Goal: Transaction & Acquisition: Obtain resource

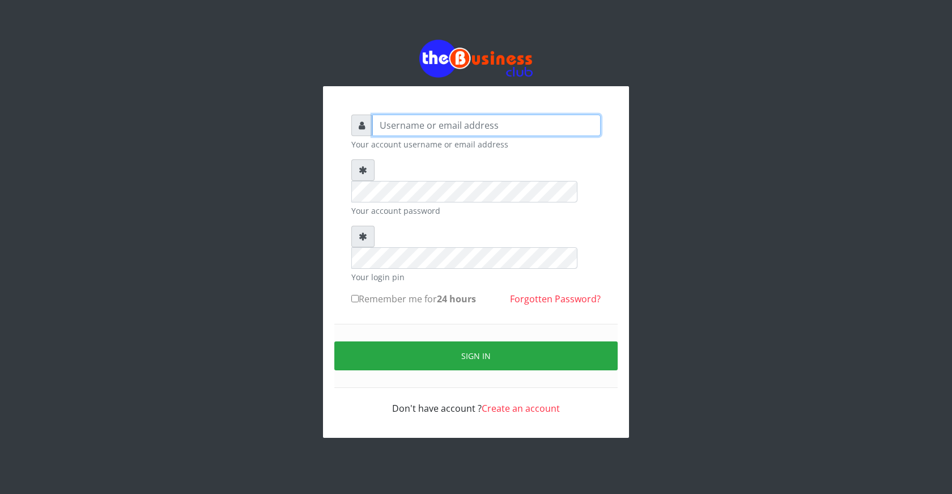
type input "ogooluwaireoluwa@gmail.com"
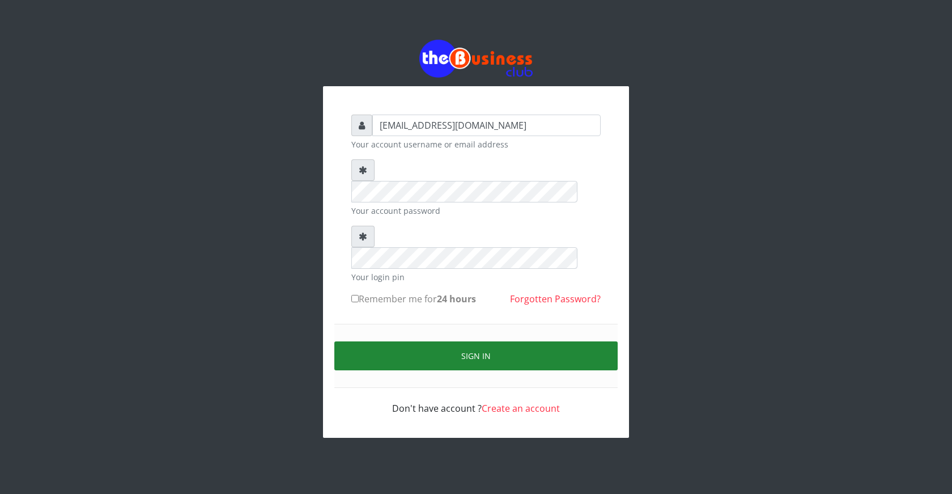
click at [480, 341] on button "Sign in" at bounding box center [475, 355] width 283 height 29
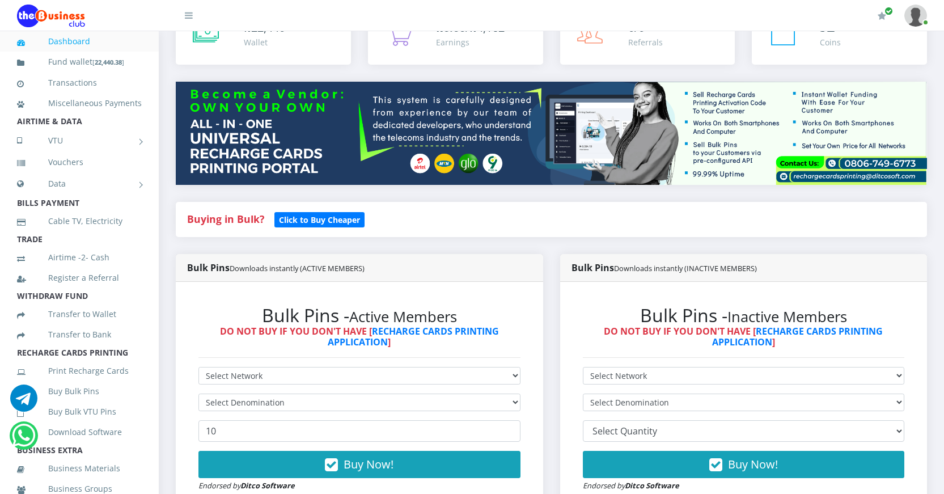
scroll to position [113, 0]
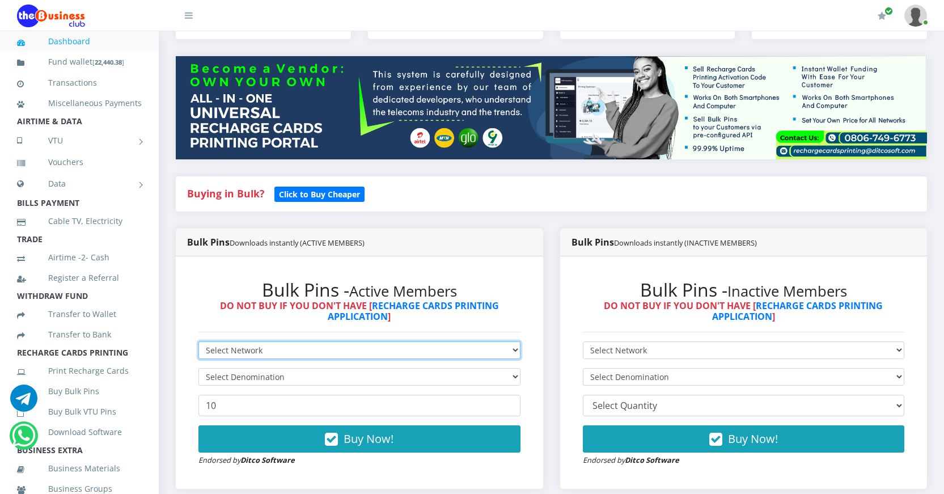
click at [393, 351] on select "Select Network MTN Globacom 9Mobile Airtel" at bounding box center [359, 350] width 322 height 18
select select "Airtel"
click at [198, 341] on select "Select Network MTN Globacom 9Mobile Airtel" at bounding box center [359, 350] width 322 height 18
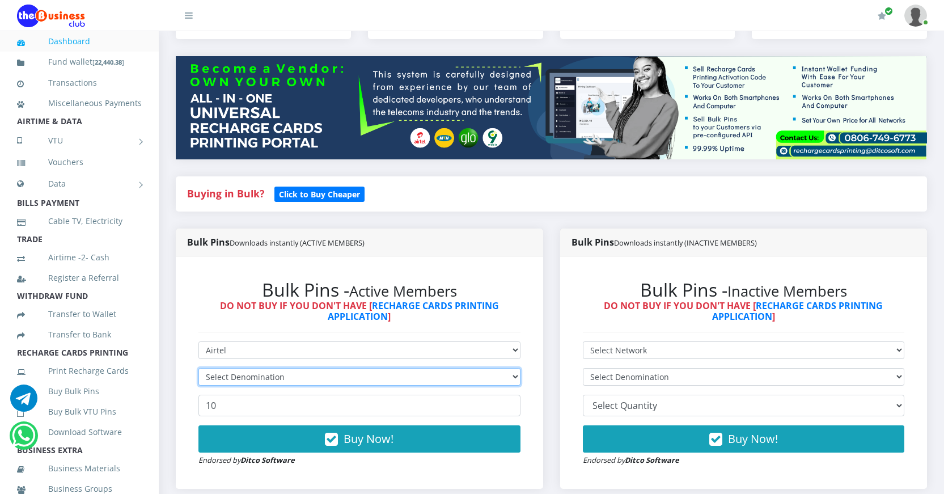
click at [322, 378] on select "Select Denomination" at bounding box center [359, 377] width 322 height 18
click at [511, 375] on select "Select Denomination" at bounding box center [359, 377] width 322 height 18
click at [516, 375] on select "Select Denomination" at bounding box center [359, 377] width 322 height 18
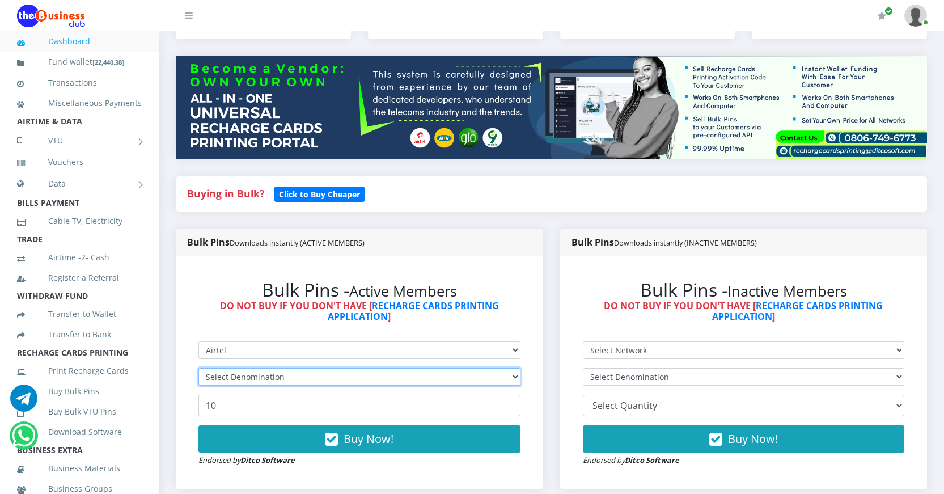
click at [512, 379] on select "Select Denomination" at bounding box center [359, 377] width 322 height 18
click at [515, 374] on select "Select Denomination" at bounding box center [359, 377] width 322 height 18
click at [517, 369] on select "Select Denomination" at bounding box center [359, 377] width 322 height 18
click at [512, 380] on select "Select Denomination" at bounding box center [359, 377] width 322 height 18
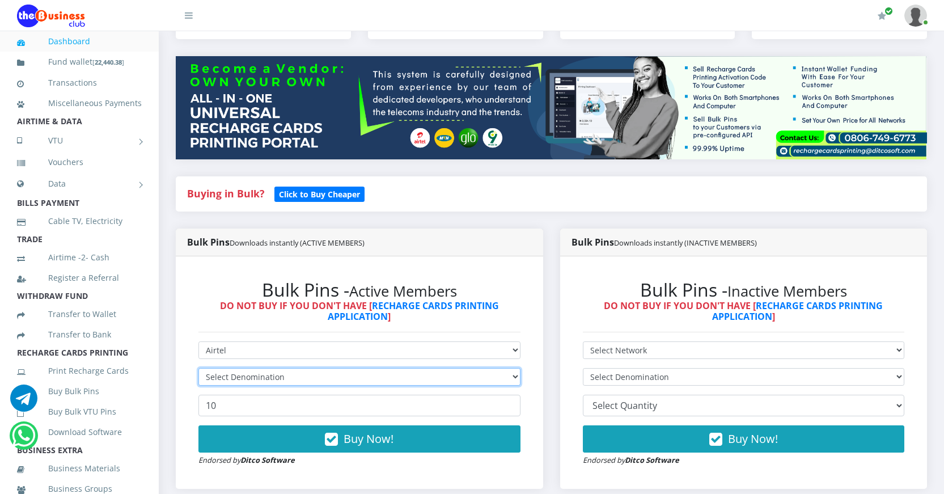
click at [503, 378] on select "Select Denomination" at bounding box center [359, 377] width 322 height 18
click at [198, 368] on select "Select Denomination" at bounding box center [359, 377] width 322 height 18
click at [83, 45] on link "Dashboard" at bounding box center [79, 41] width 125 height 26
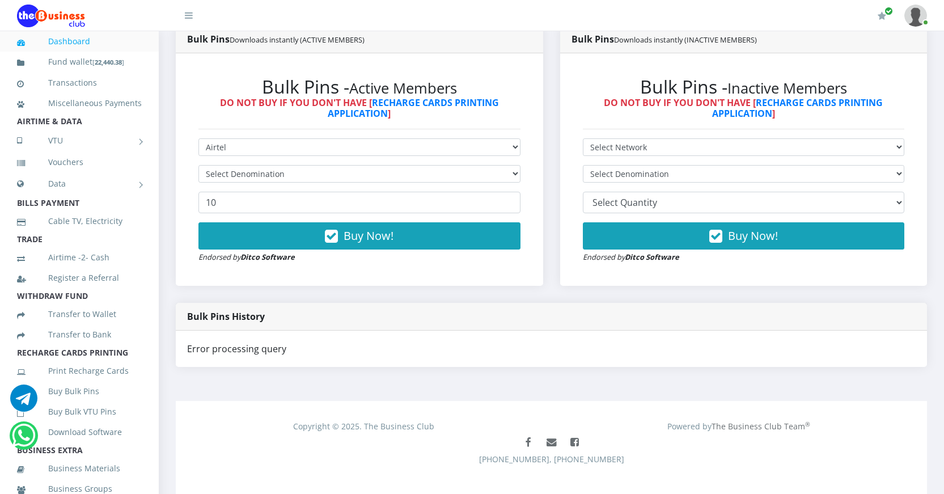
scroll to position [330, 0]
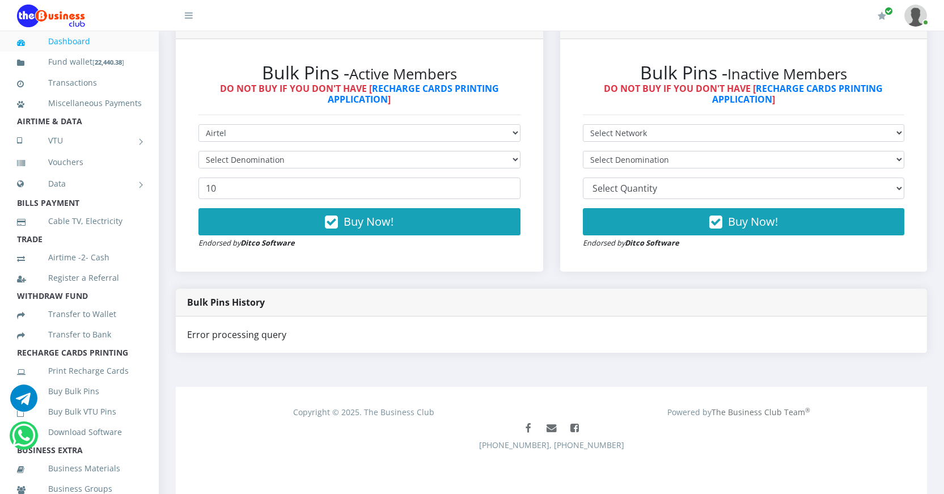
click at [244, 271] on div "Bulk Pins - Active Members DO NOT BUY IF YOU DON'T HAVE [ RECHARGE CARDS PRINTI…" at bounding box center [359, 155] width 367 height 232
click at [288, 139] on select "Select Network MTN Globacom 9Mobile Airtel" at bounding box center [359, 133] width 322 height 18
click at [198, 124] on select "Select Network MTN Globacom 9Mobile Airtel" at bounding box center [359, 133] width 322 height 18
click at [299, 159] on select "Select Denomination" at bounding box center [359, 160] width 322 height 18
click at [82, 44] on link "Dashboard" at bounding box center [79, 41] width 125 height 26
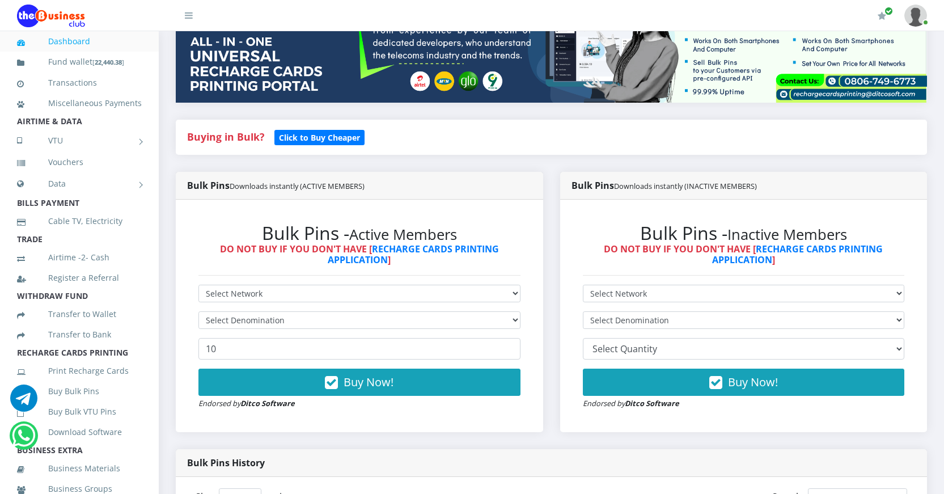
scroll to position [170, 0]
select select "Airtel"
click at [198, 284] on select "Select Network MTN Globacom 9Mobile Airtel" at bounding box center [359, 293] width 322 height 18
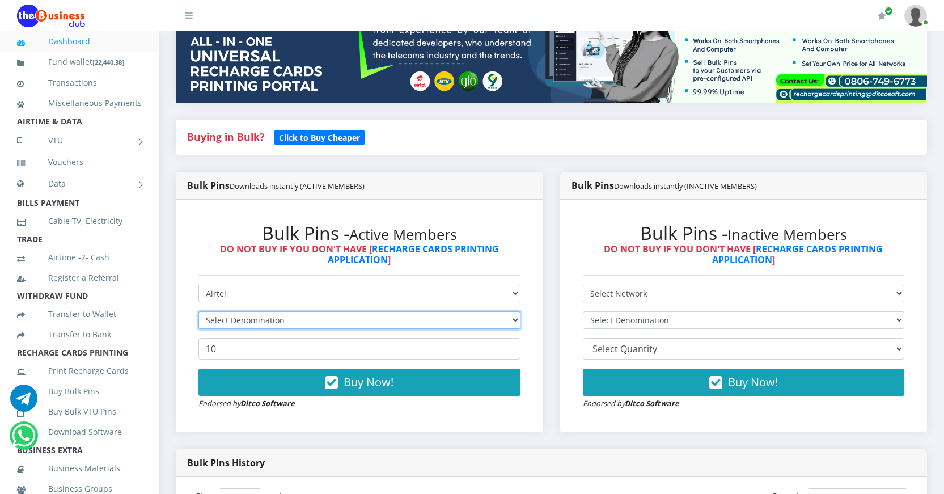
click at [335, 317] on select "Select Denomination" at bounding box center [359, 320] width 322 height 18
select select "963.8-1000"
click at [198, 311] on select "Select Denomination Airtel NGN100 - ₦96.38 Airtel NGN200 - ₦192.76 Airtel NGN50…" at bounding box center [359, 320] width 322 height 18
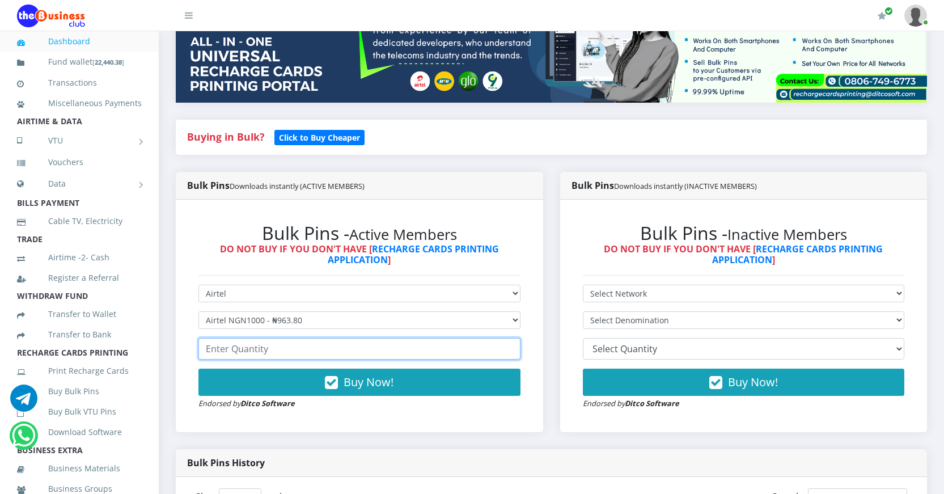
click at [295, 349] on input "number" at bounding box center [359, 349] width 322 height 22
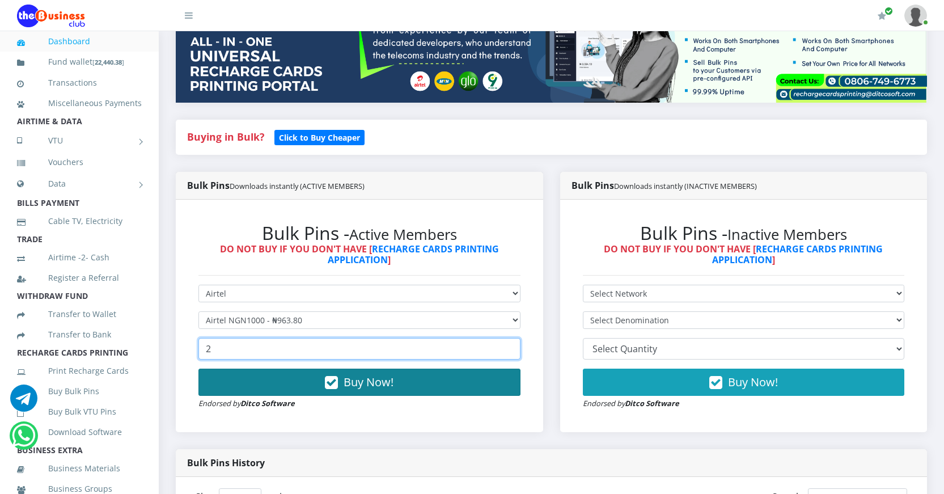
type input "2"
click at [336, 384] on icon "button" at bounding box center [331, 382] width 13 height 11
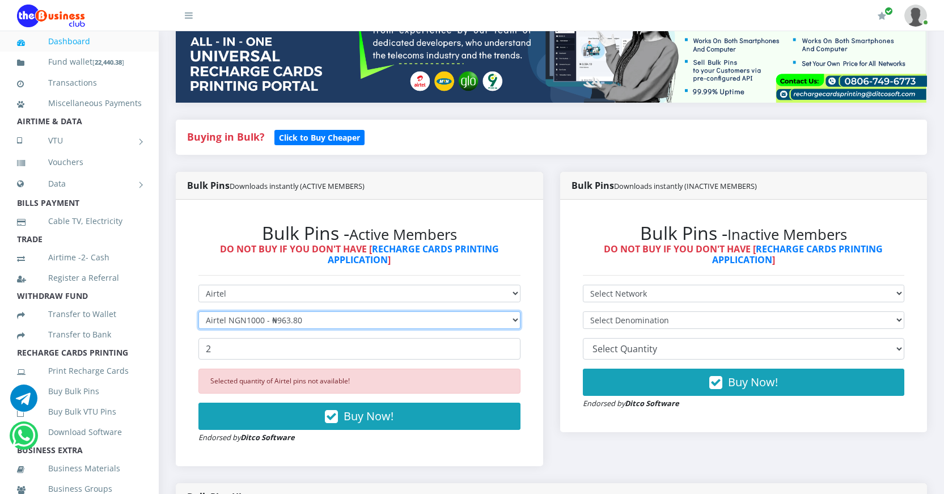
click at [312, 322] on select "Select Denomination Airtel NGN100 - ₦96.38 Airtel NGN200 - ₦192.76 Airtel NGN50…" at bounding box center [359, 320] width 322 height 18
select select "481.9-500"
click at [198, 311] on select "Select Denomination Airtel NGN100 - ₦96.38 Airtel NGN200 - ₦192.76 Airtel NGN50…" at bounding box center [359, 320] width 322 height 18
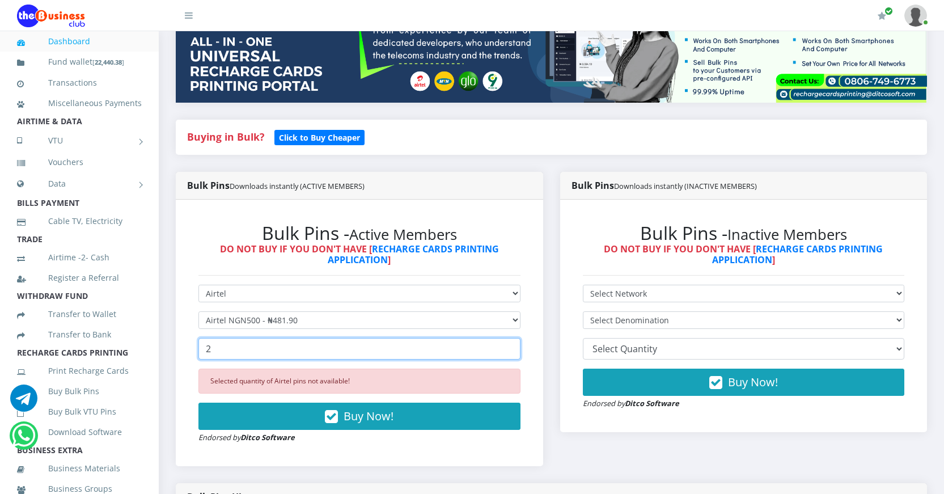
click at [249, 346] on input "2" at bounding box center [359, 349] width 322 height 22
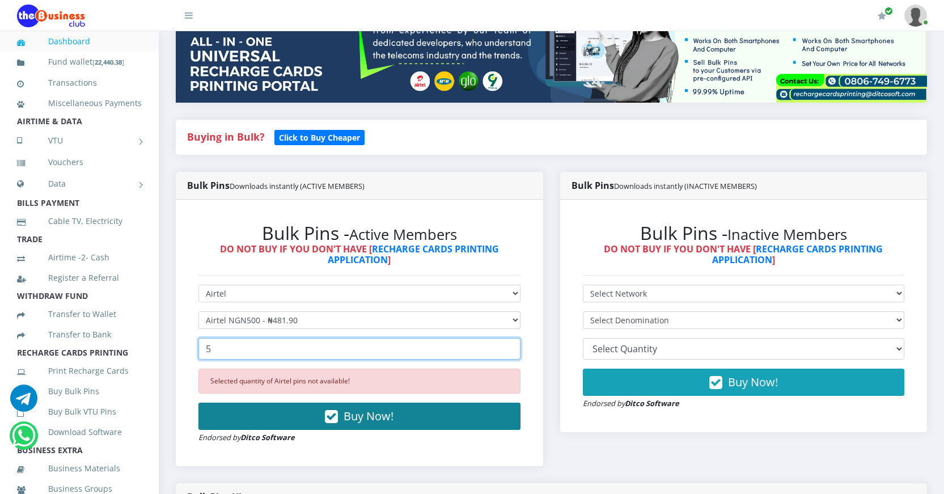
type input "5"
click at [333, 413] on icon "button" at bounding box center [331, 416] width 13 height 11
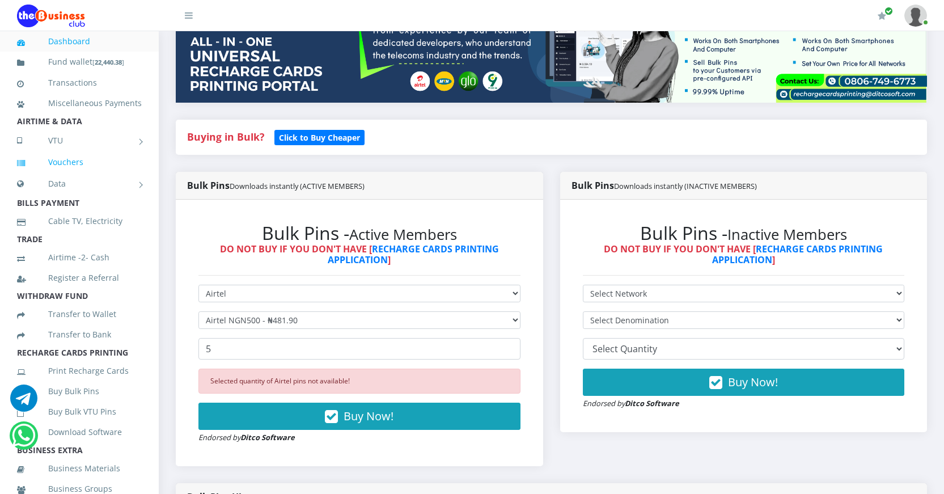
click at [60, 175] on link "Vouchers" at bounding box center [79, 162] width 125 height 26
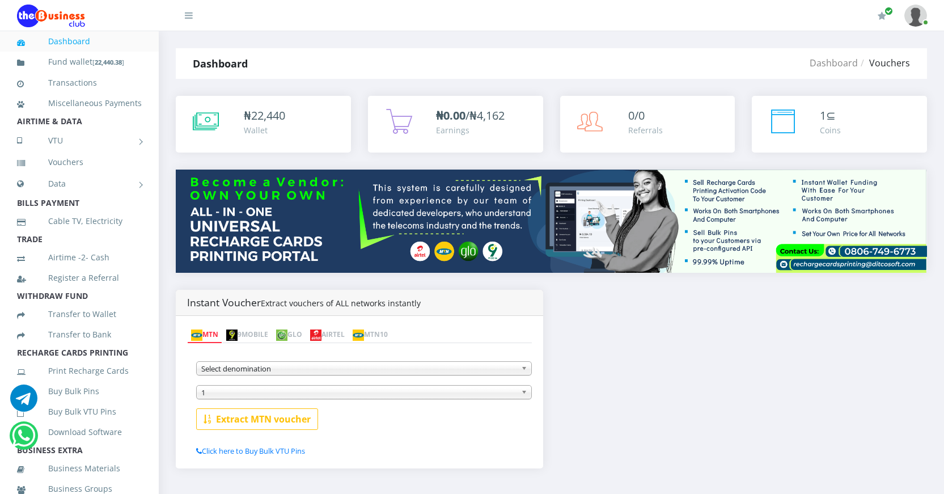
click at [349, 332] on link "AIRTEL" at bounding box center [327, 335] width 43 height 16
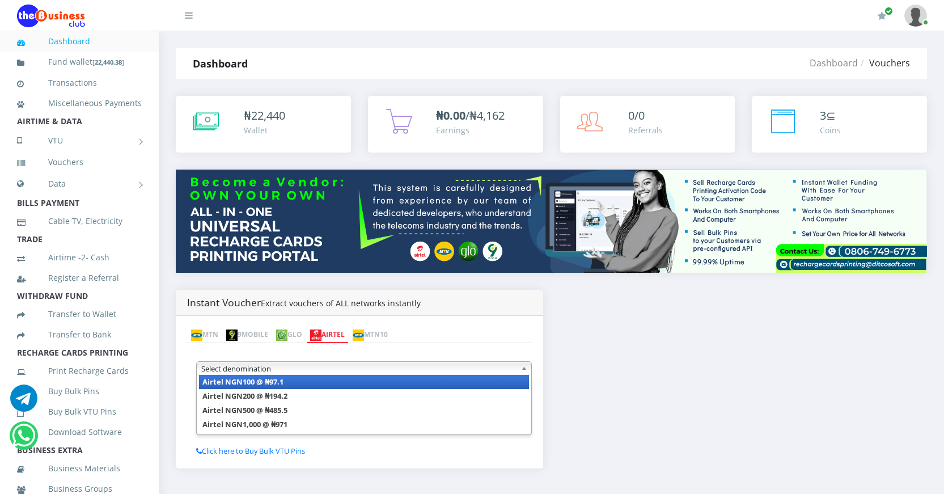
click at [322, 371] on span "Select denomination" at bounding box center [358, 369] width 315 height 14
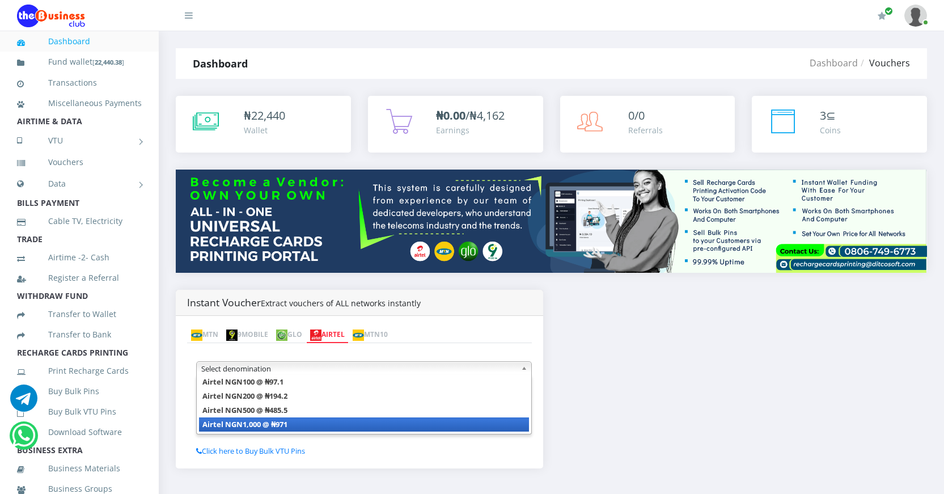
click at [312, 427] on li "Airtel NGN1,000 @ ₦971" at bounding box center [364, 424] width 330 height 14
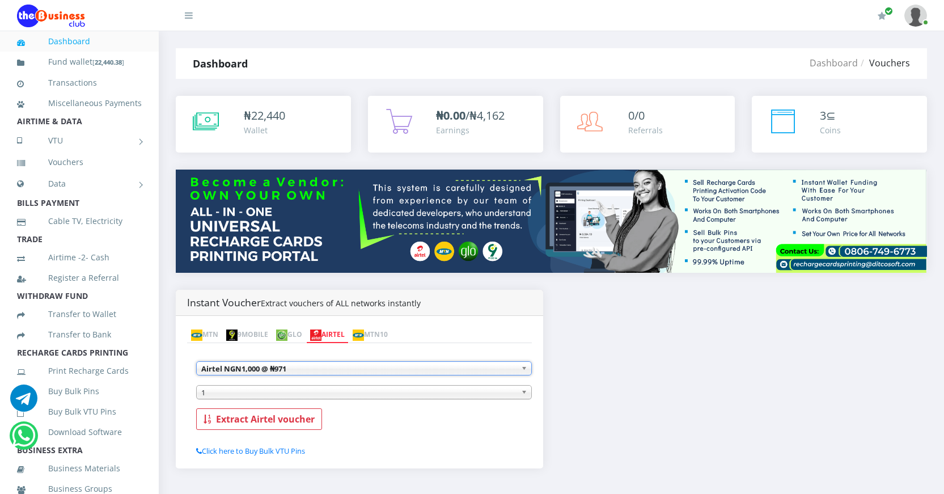
click at [256, 389] on span "1" at bounding box center [358, 392] width 315 height 14
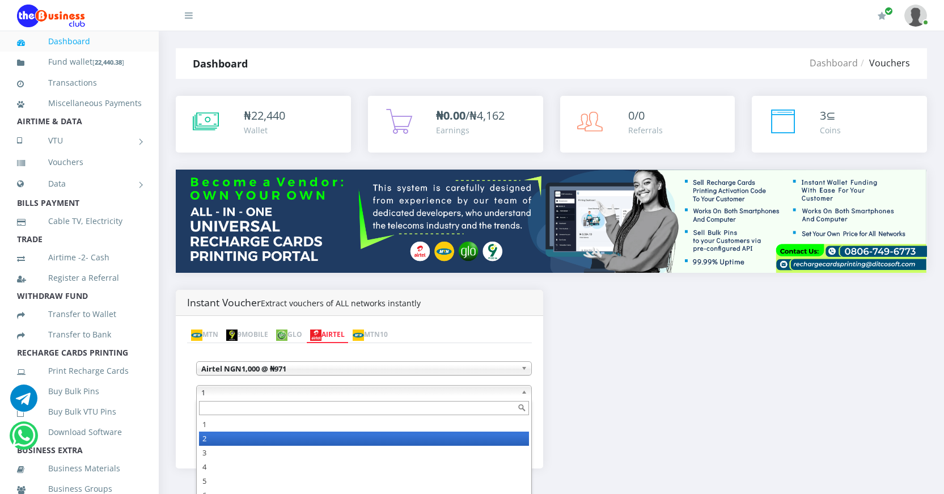
click at [214, 434] on li "2" at bounding box center [364, 438] width 330 height 14
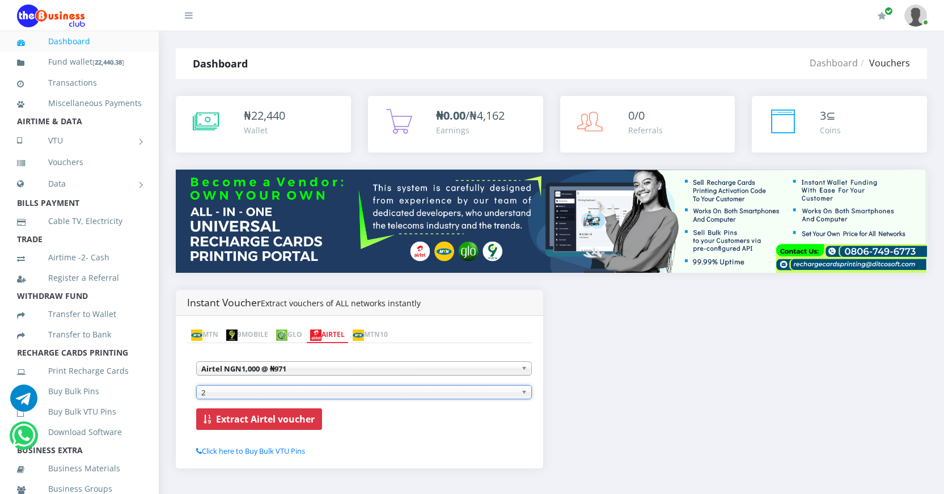
click at [257, 420] on b "Extract Airtel voucher" at bounding box center [265, 419] width 99 height 12
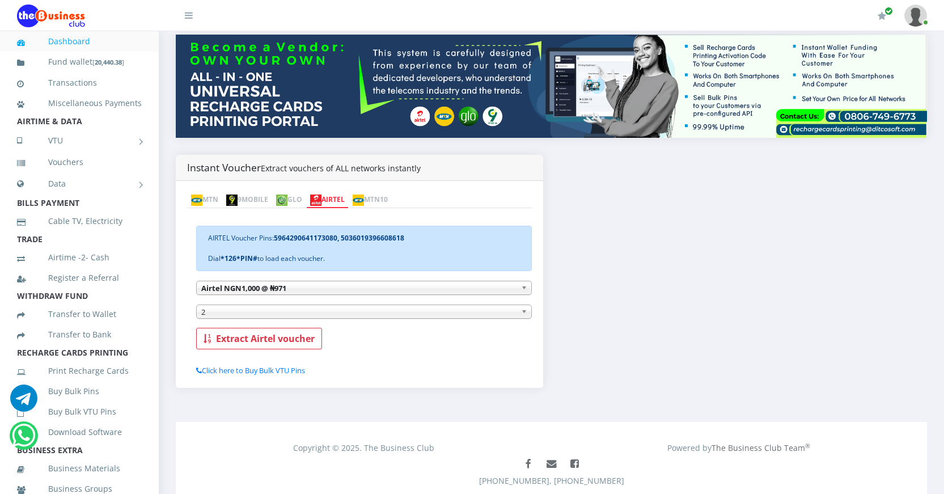
scroll to position [171, 0]
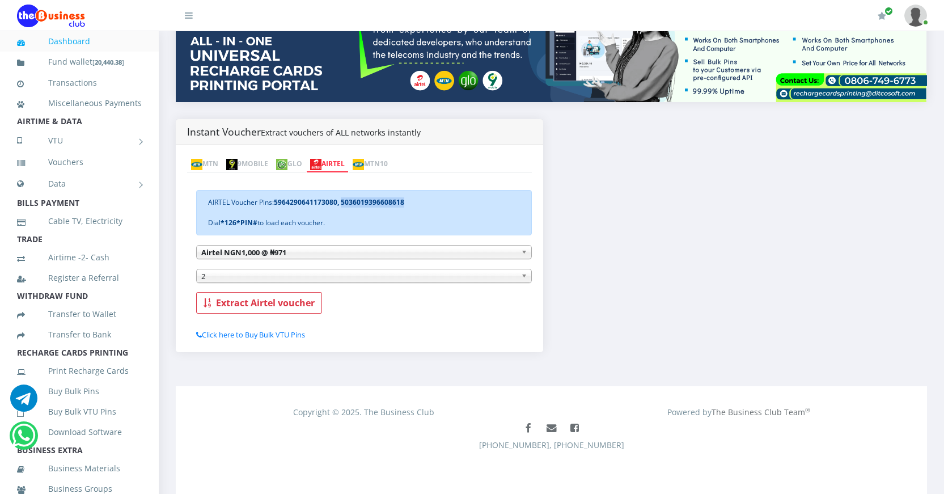
drag, startPoint x: 341, startPoint y: 202, endPoint x: 412, endPoint y: 203, distance: 70.9
click at [412, 203] on div "AIRTEL Voucher Pins: 5964290641173080, 5036019396608618 Dial *126*PIN# to load …" at bounding box center [363, 212] width 335 height 45
copy b "5036019396608618"
drag, startPoint x: 338, startPoint y: 201, endPoint x: 272, endPoint y: 198, distance: 66.3
click at [273, 198] on div "AIRTEL Voucher Pins: 5964290641173080, 5036019396608618 Dial *126*PIN# to load …" at bounding box center [363, 212] width 335 height 45
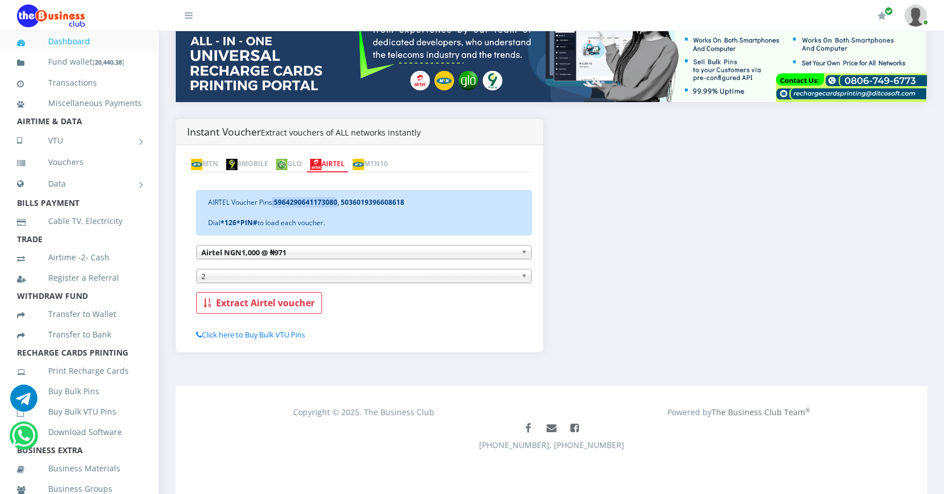
copy div ": 5964290641173080"
click at [349, 164] on link "AIRTEL" at bounding box center [327, 164] width 43 height 16
click at [333, 254] on span "Airtel NGN1,000 @ ₦971" at bounding box center [358, 252] width 315 height 14
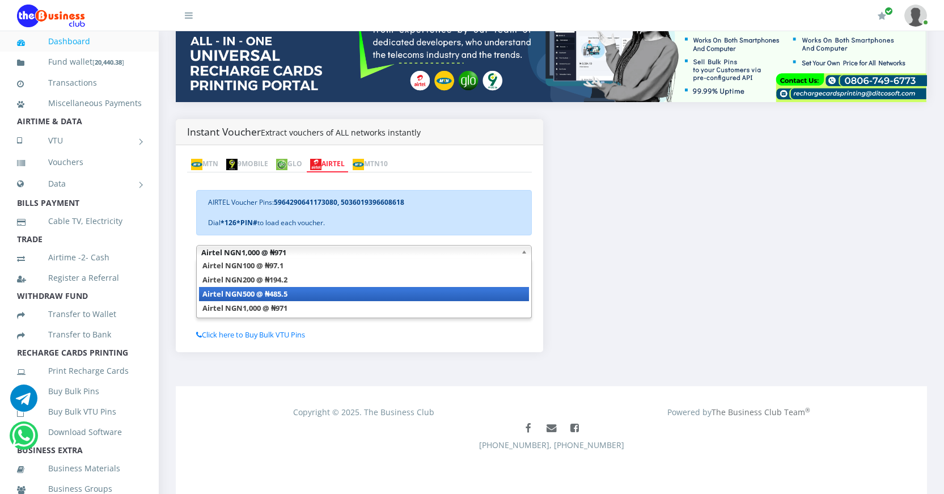
click at [298, 296] on li "Airtel NGN500 @ ₦485.5" at bounding box center [364, 294] width 330 height 14
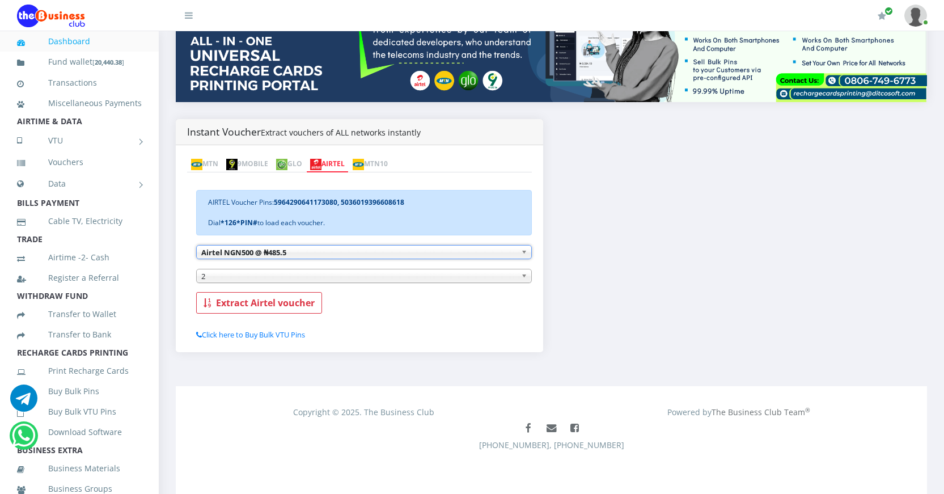
click at [79, 44] on link "Dashboard" at bounding box center [79, 41] width 125 height 26
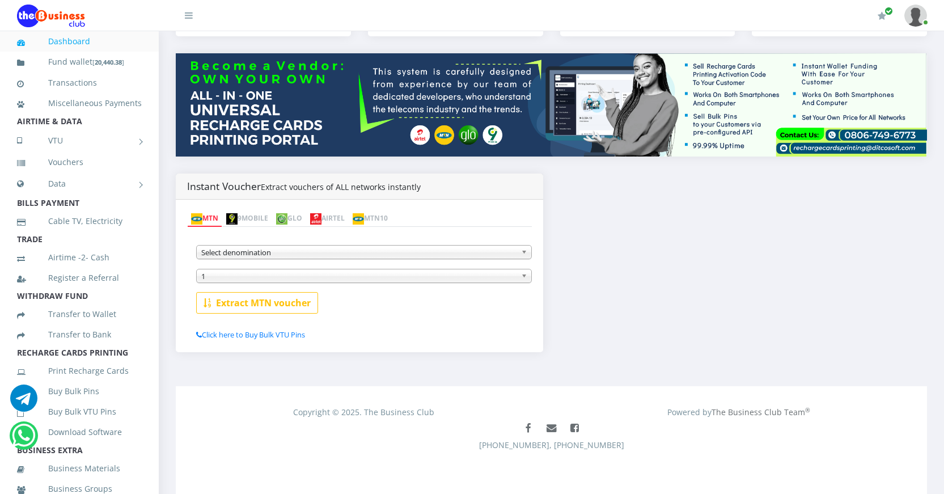
click at [349, 215] on link "AIRTEL" at bounding box center [327, 219] width 43 height 16
click at [316, 248] on span "Select denomination" at bounding box center [358, 252] width 315 height 14
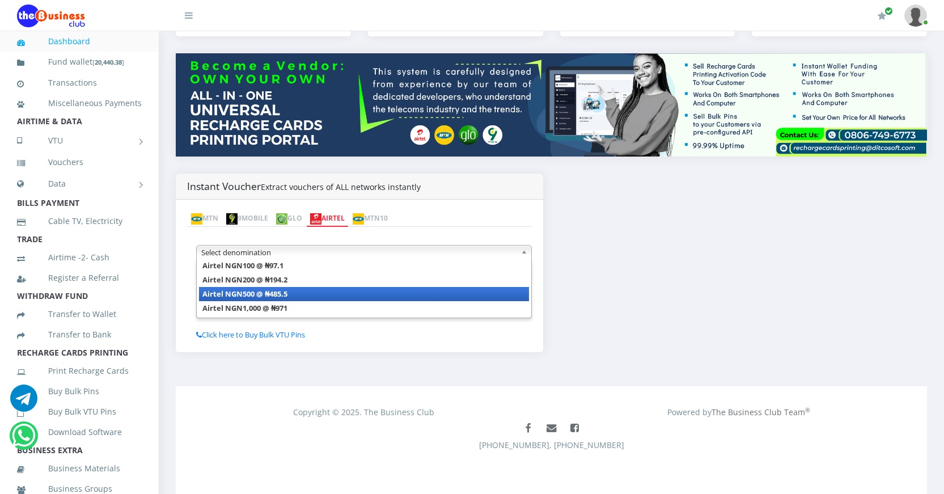
click at [292, 294] on li "Airtel NGN500 @ ₦485.5" at bounding box center [364, 294] width 330 height 14
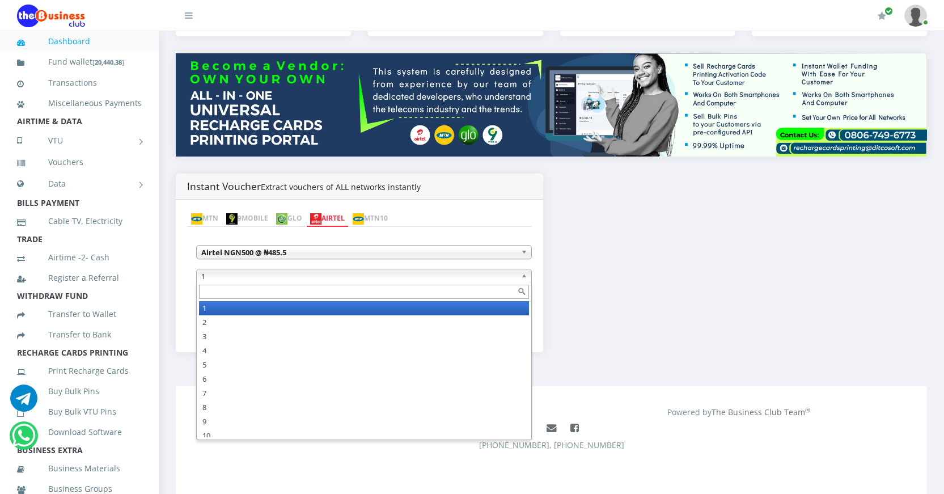
click at [290, 277] on span "1" at bounding box center [358, 276] width 315 height 14
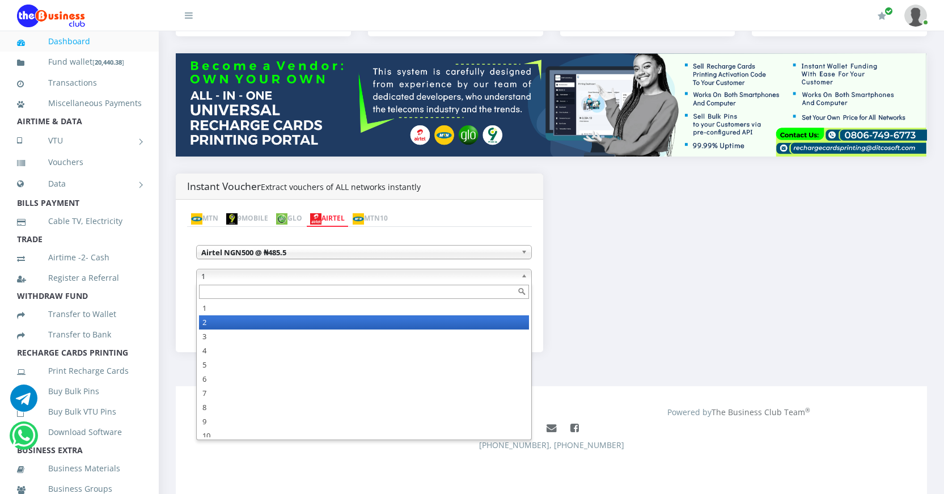
click at [221, 320] on li "2" at bounding box center [364, 322] width 330 height 14
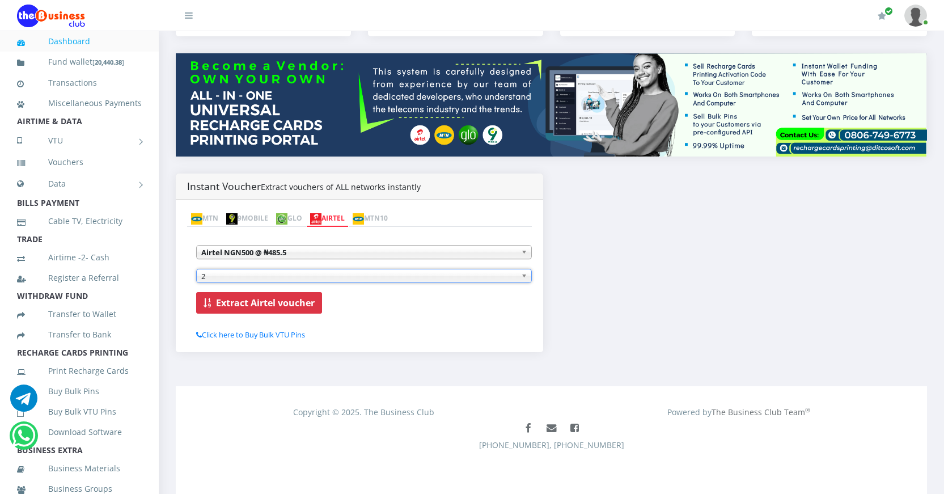
click at [265, 304] on b "Extract Airtel voucher" at bounding box center [265, 302] width 99 height 12
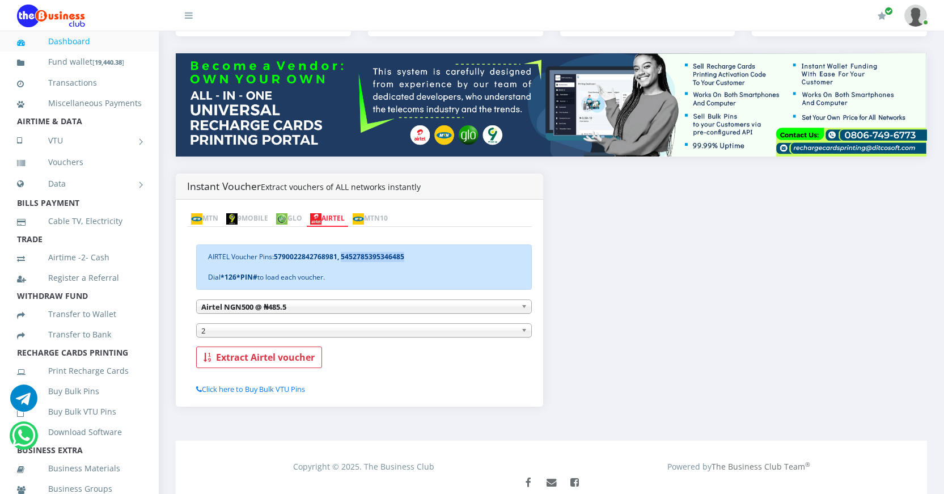
drag, startPoint x: 342, startPoint y: 255, endPoint x: 409, endPoint y: 260, distance: 67.6
click at [409, 260] on div "AIRTEL Voucher Pins: 5790022842768981, [PHONE_NUMBER] Dial *126*PIN# to load ea…" at bounding box center [363, 266] width 335 height 45
copy b "5452785395346485"
drag, startPoint x: 338, startPoint y: 254, endPoint x: 274, endPoint y: 255, distance: 63.5
click at [274, 255] on div "AIRTEL Voucher Pins: 5790022842768981, [PHONE_NUMBER] Dial *126*PIN# to load ea…" at bounding box center [363, 266] width 335 height 45
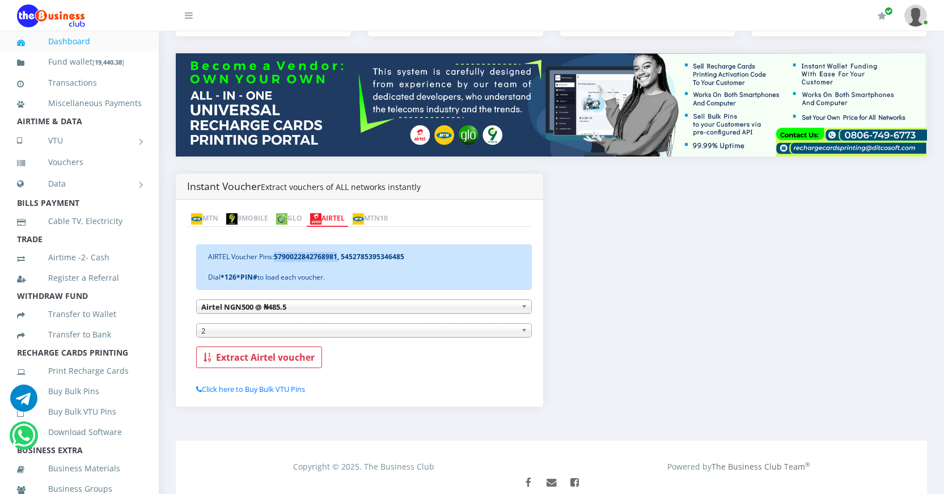
copy div "5790022842768981"
